Goal: Download file/media

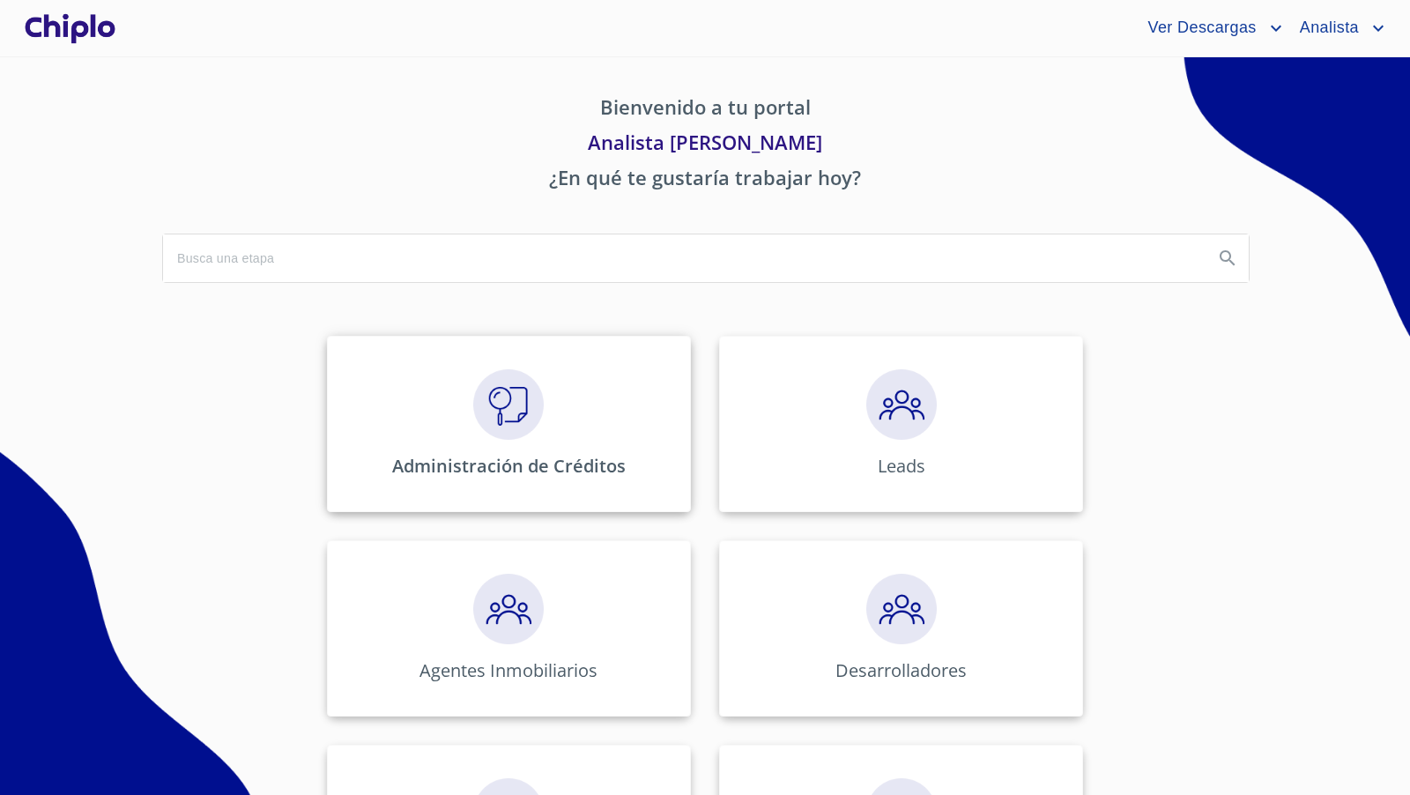
click at [474, 434] on img at bounding box center [508, 404] width 71 height 71
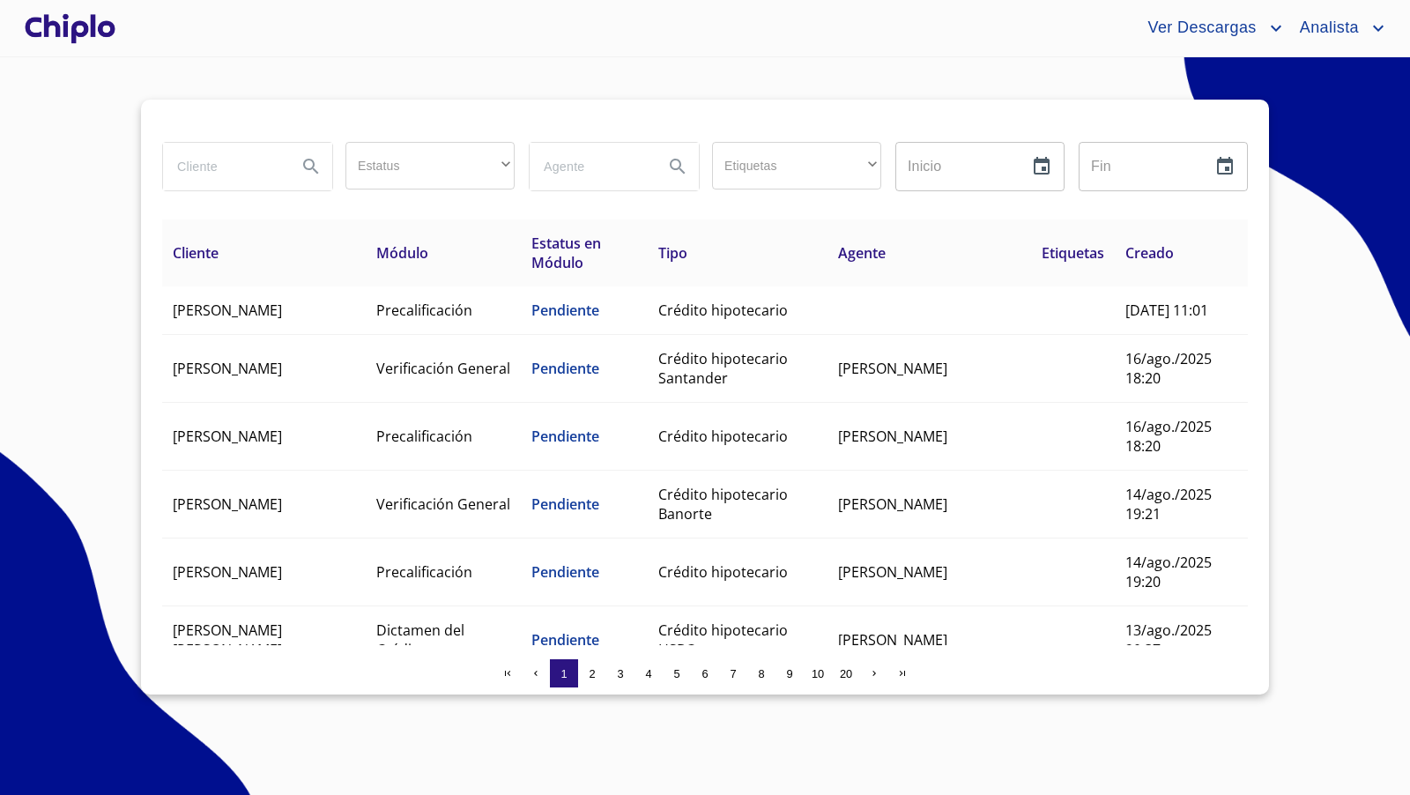
click at [218, 168] on input "search" at bounding box center [223, 167] width 120 height 48
type input "[PERSON_NAME]"
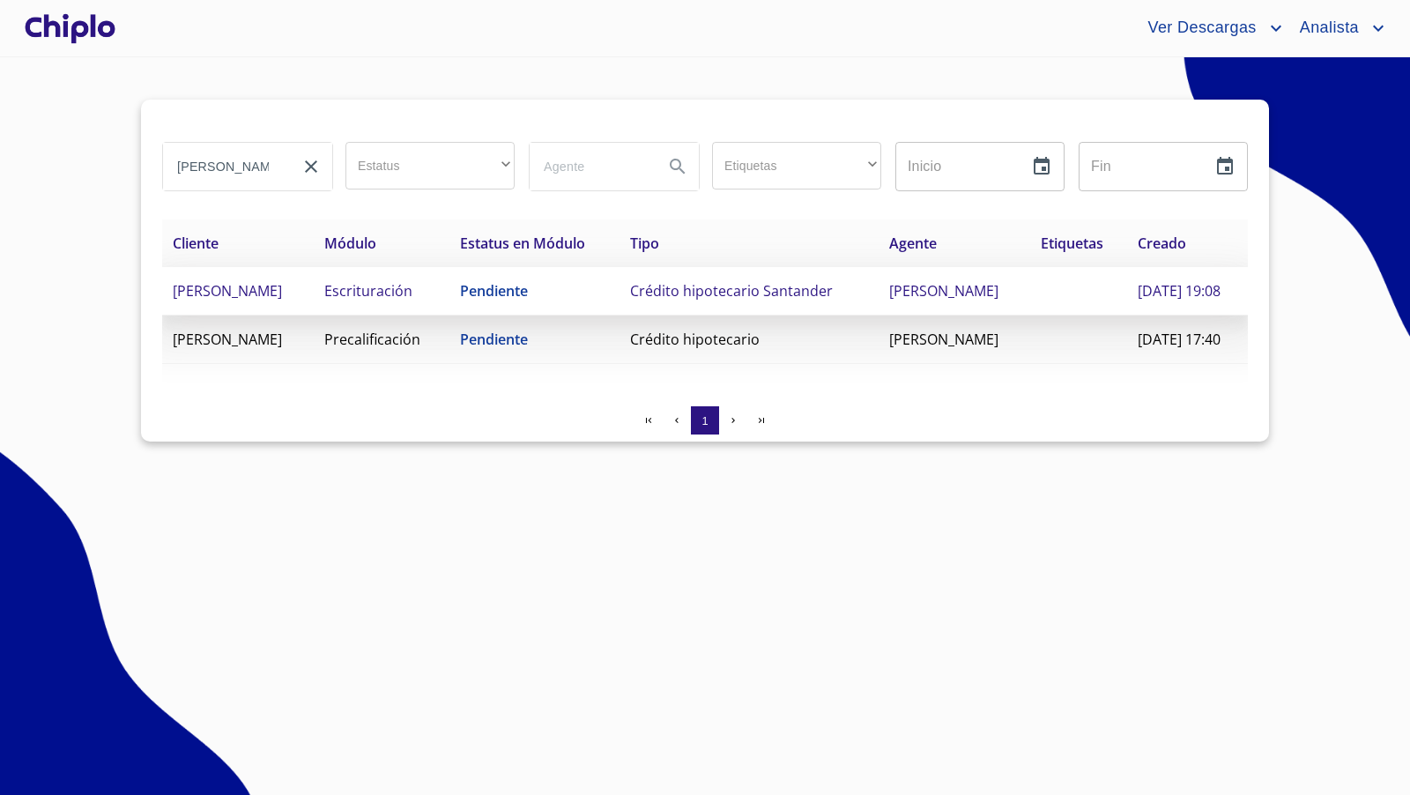
drag, startPoint x: 309, startPoint y: 292, endPoint x: 310, endPoint y: 302, distance: 10.6
click at [310, 302] on td "[PERSON_NAME]" at bounding box center [238, 291] width 152 height 48
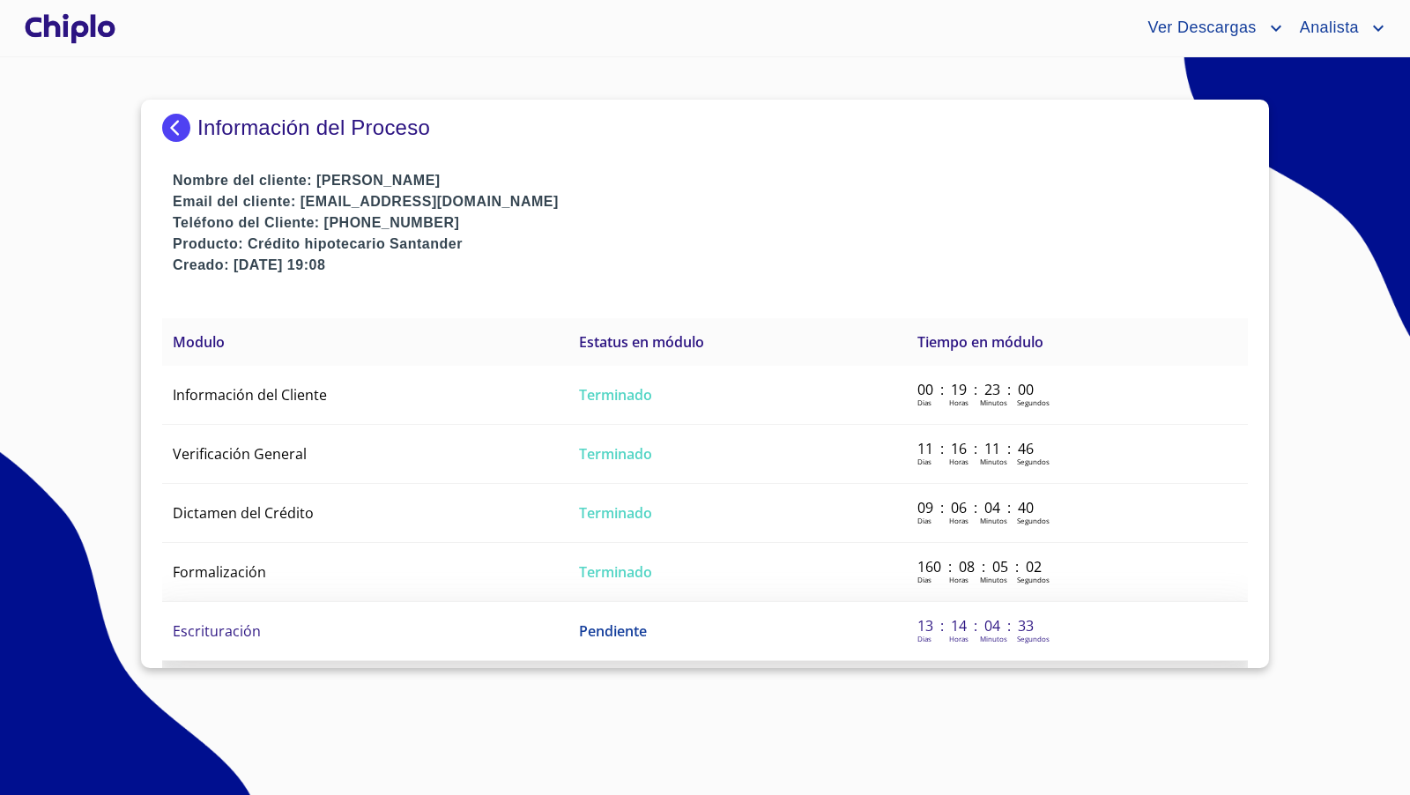
click at [226, 631] on span "Escrituración" at bounding box center [217, 630] width 88 height 19
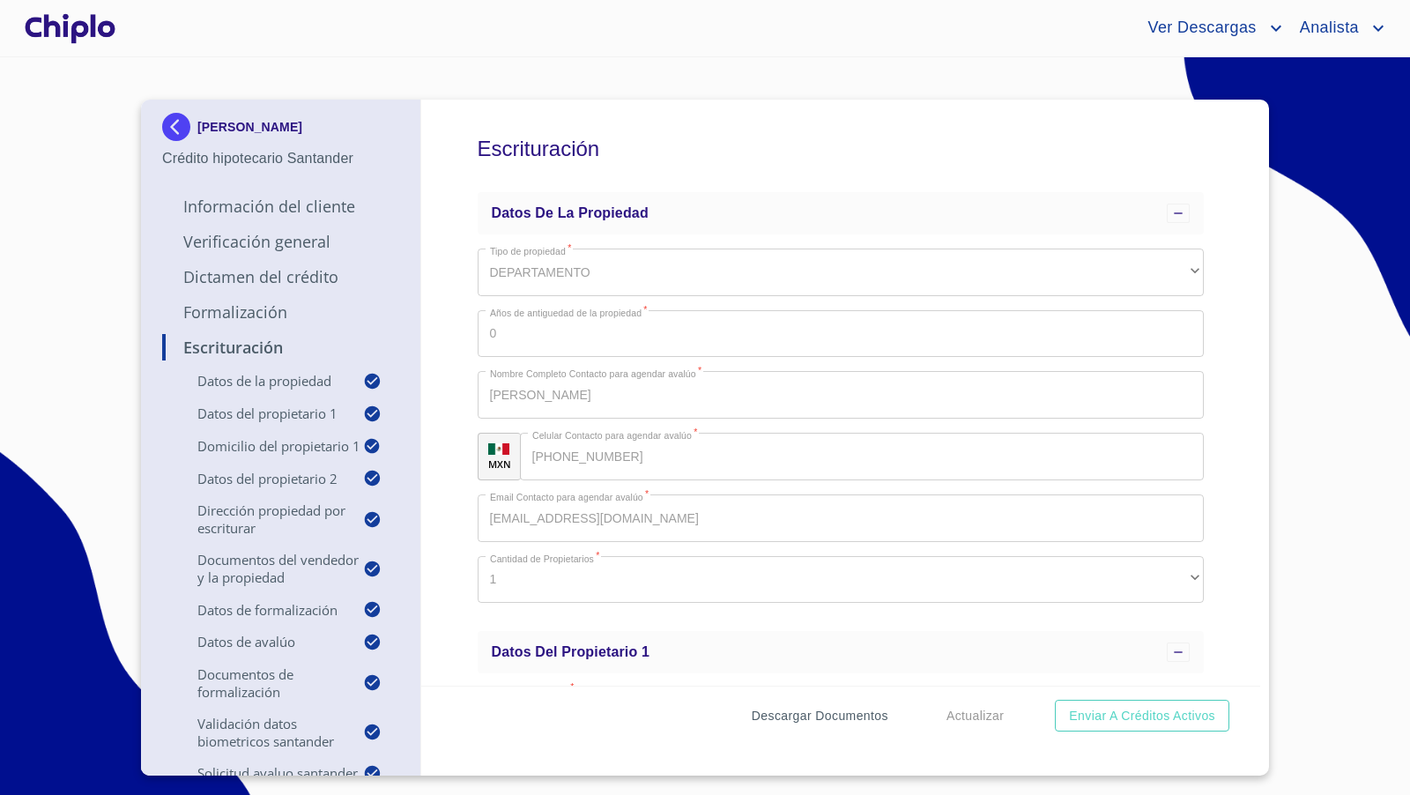
click at [840, 719] on span "Descargar Documentos" at bounding box center [820, 716] width 137 height 22
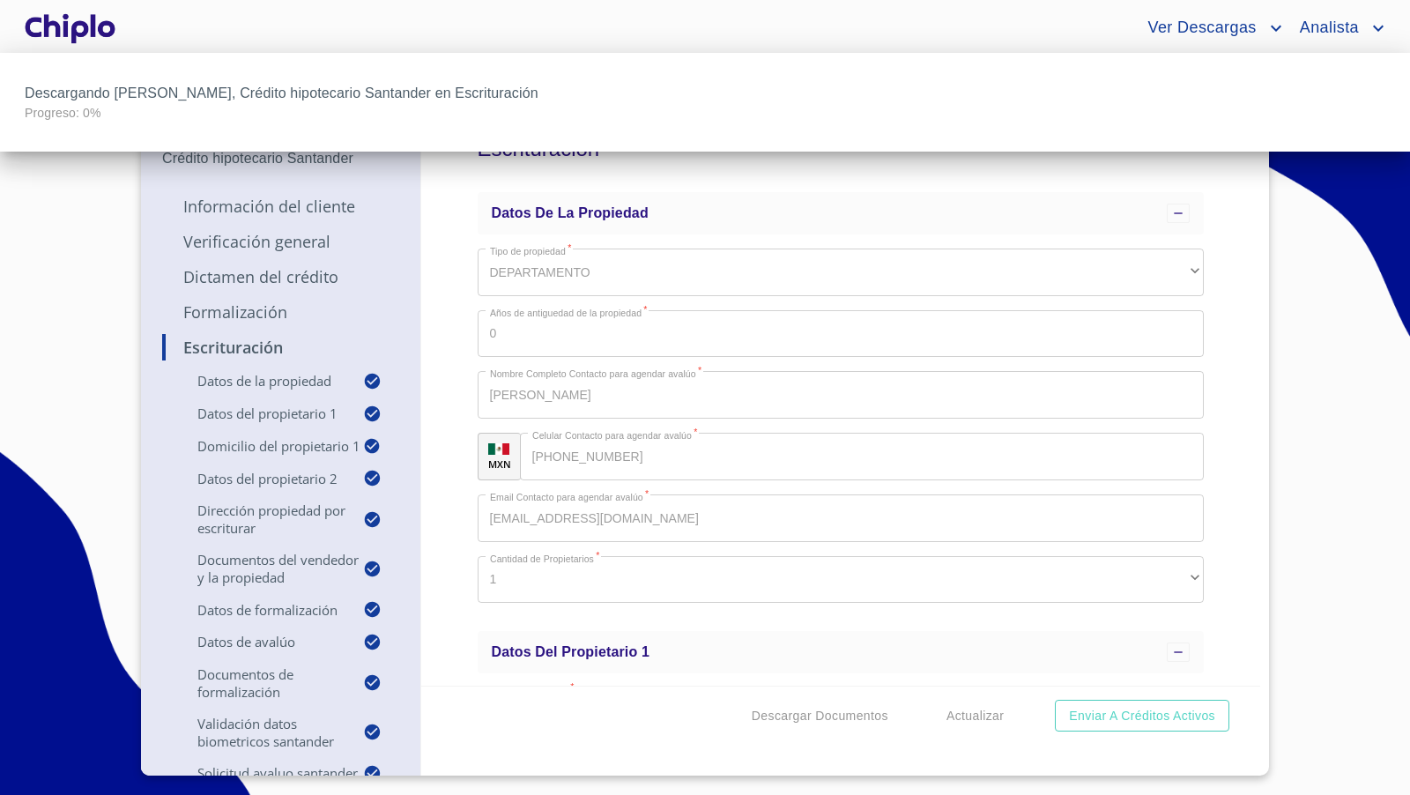
click at [1225, 308] on div at bounding box center [705, 397] width 1410 height 795
